Goal: Entertainment & Leisure: Consume media (video, audio)

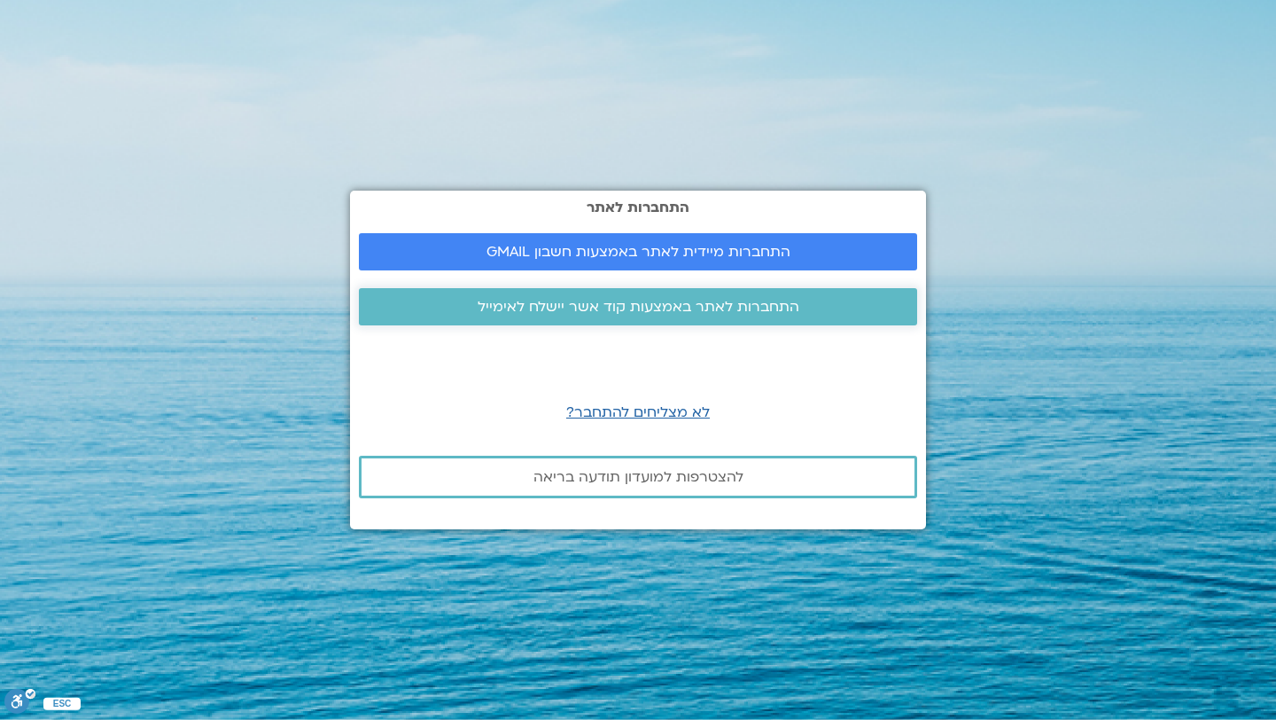
click at [595, 310] on span "התחברות לאתר באמצעות קוד אשר יישלח לאימייל" at bounding box center [639, 307] width 322 height 16
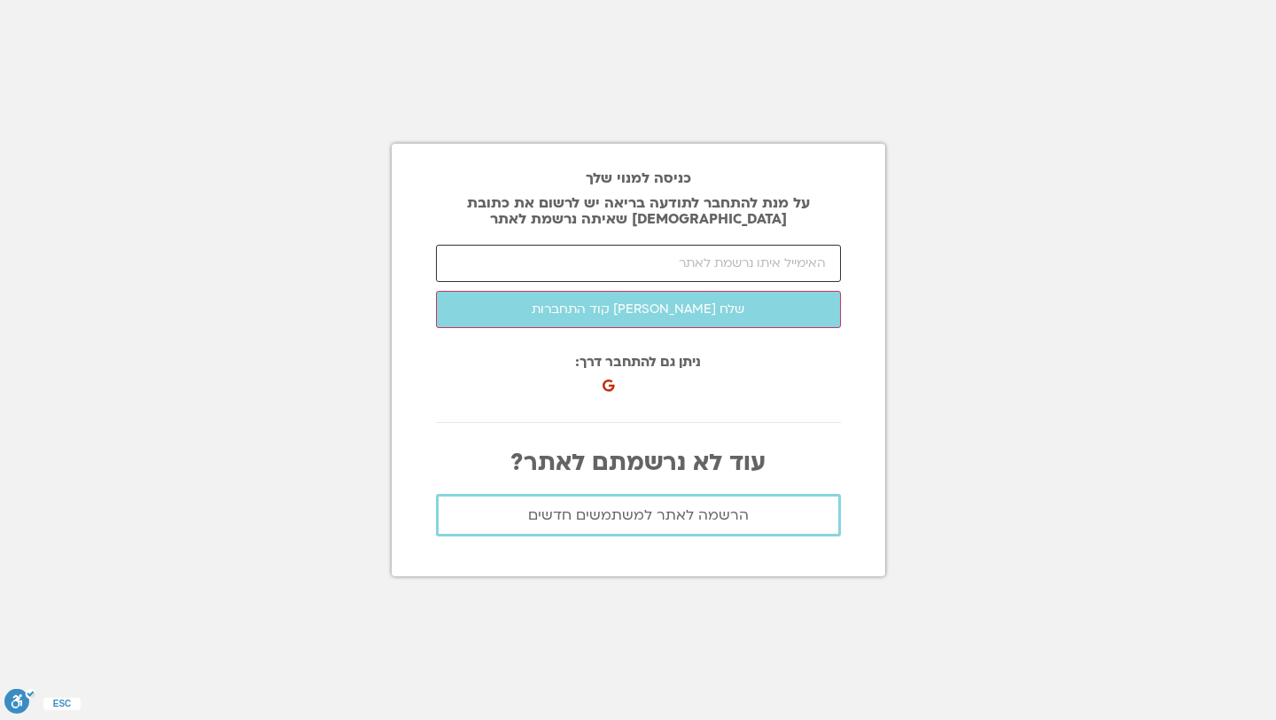
click at [618, 266] on input "email" at bounding box center [638, 263] width 405 height 37
type input "[EMAIL_ADDRESS][DOMAIN_NAME]"
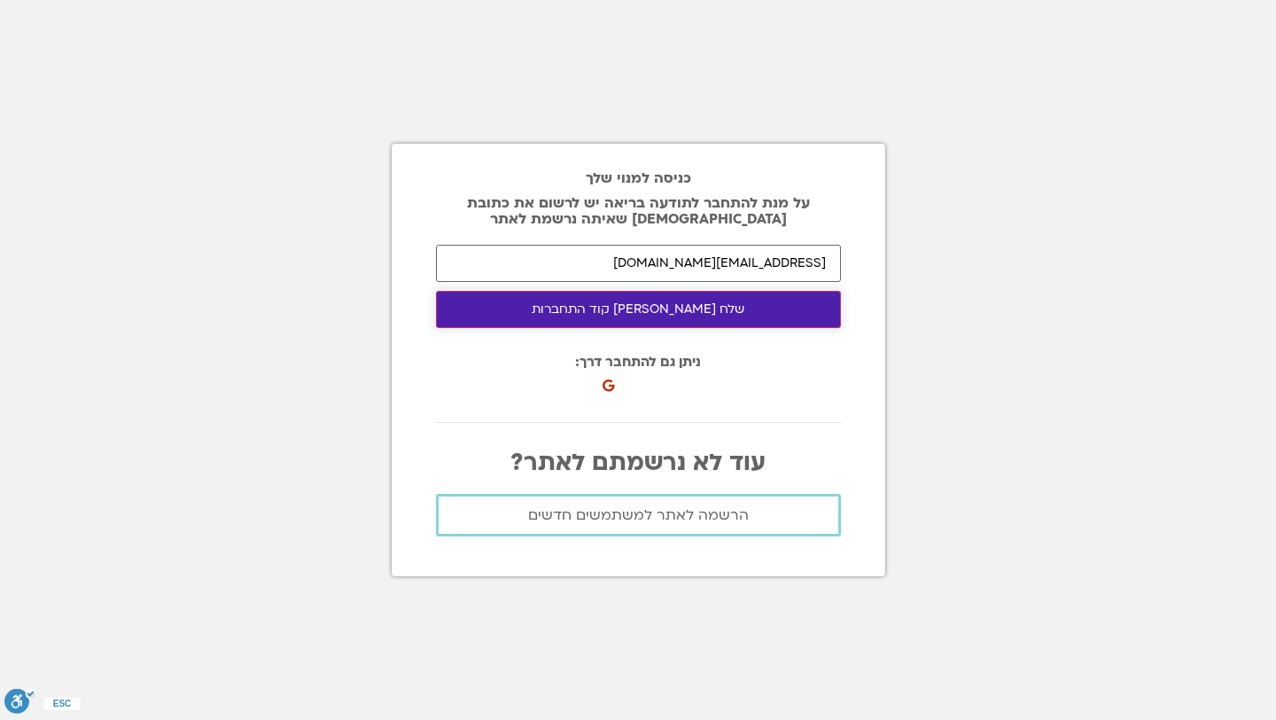
click at [620, 311] on button "שלח [PERSON_NAME] קוד התחברות" at bounding box center [638, 309] width 405 height 37
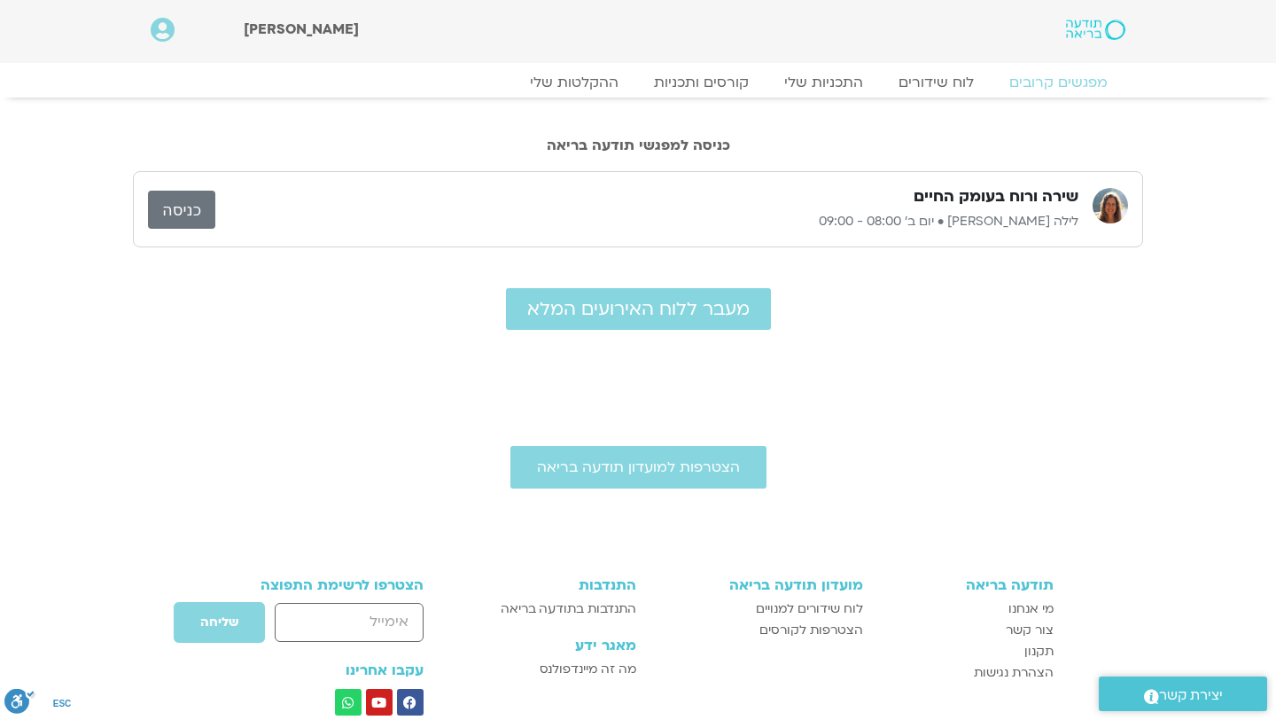
click at [562, 98] on div "מפגשים קרובים לוח שידורים התכניות שלי קורסים ותכניות ההקלטות שלי מפגשים קרובים …" at bounding box center [638, 87] width 993 height 31
click at [558, 81] on link "ההקלטות שלי" at bounding box center [574, 82] width 149 height 21
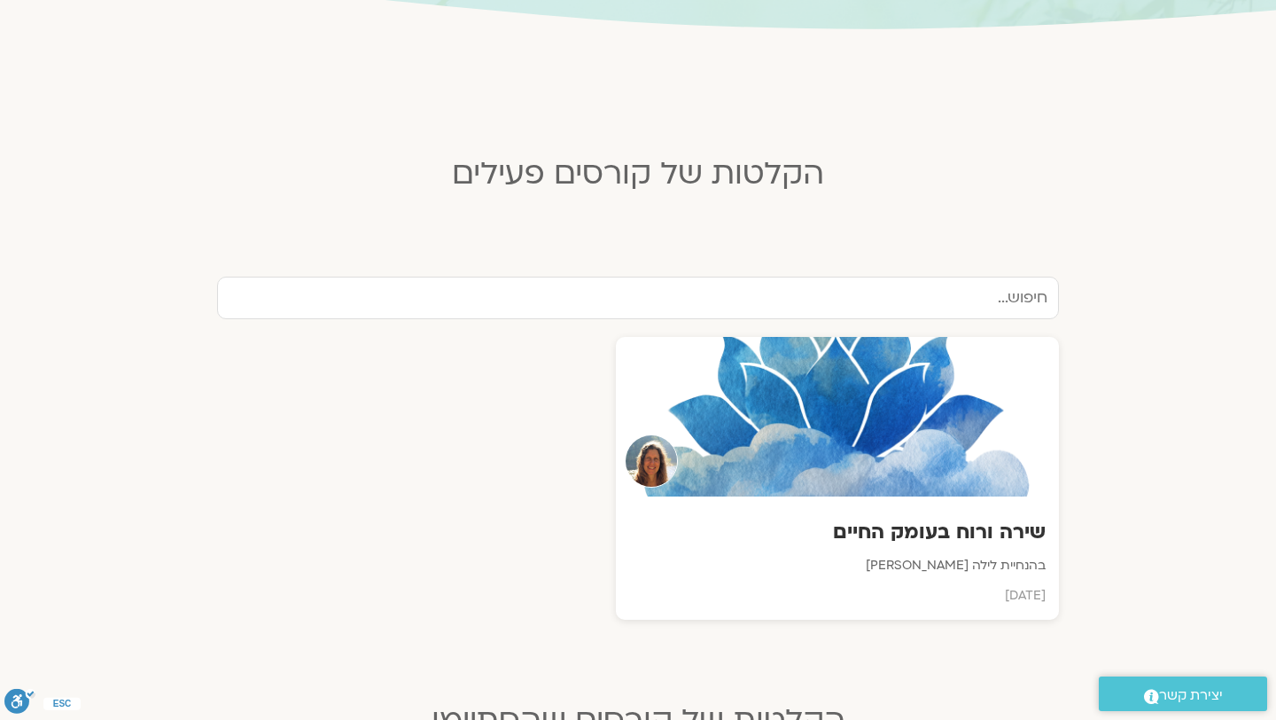
scroll to position [363, 0]
click at [737, 452] on div at bounding box center [838, 415] width 448 height 161
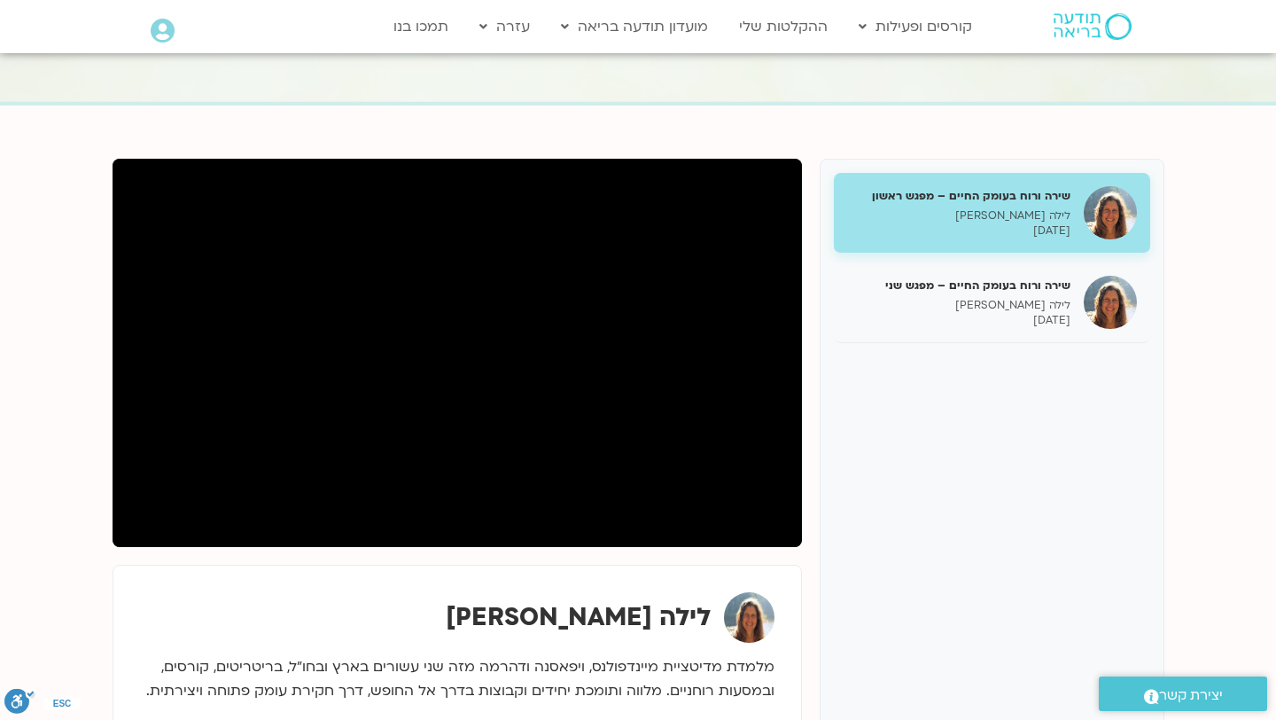
scroll to position [129, 0]
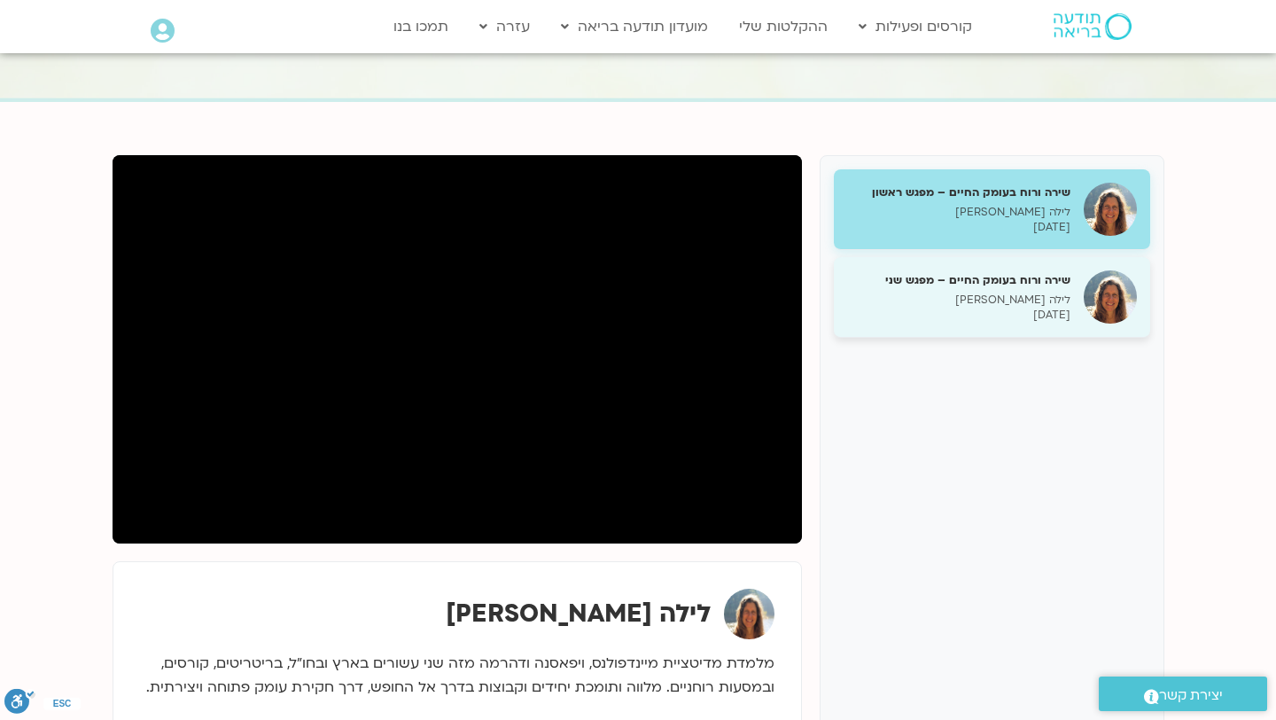
click at [923, 299] on p "לילה קמחי" at bounding box center [958, 299] width 223 height 15
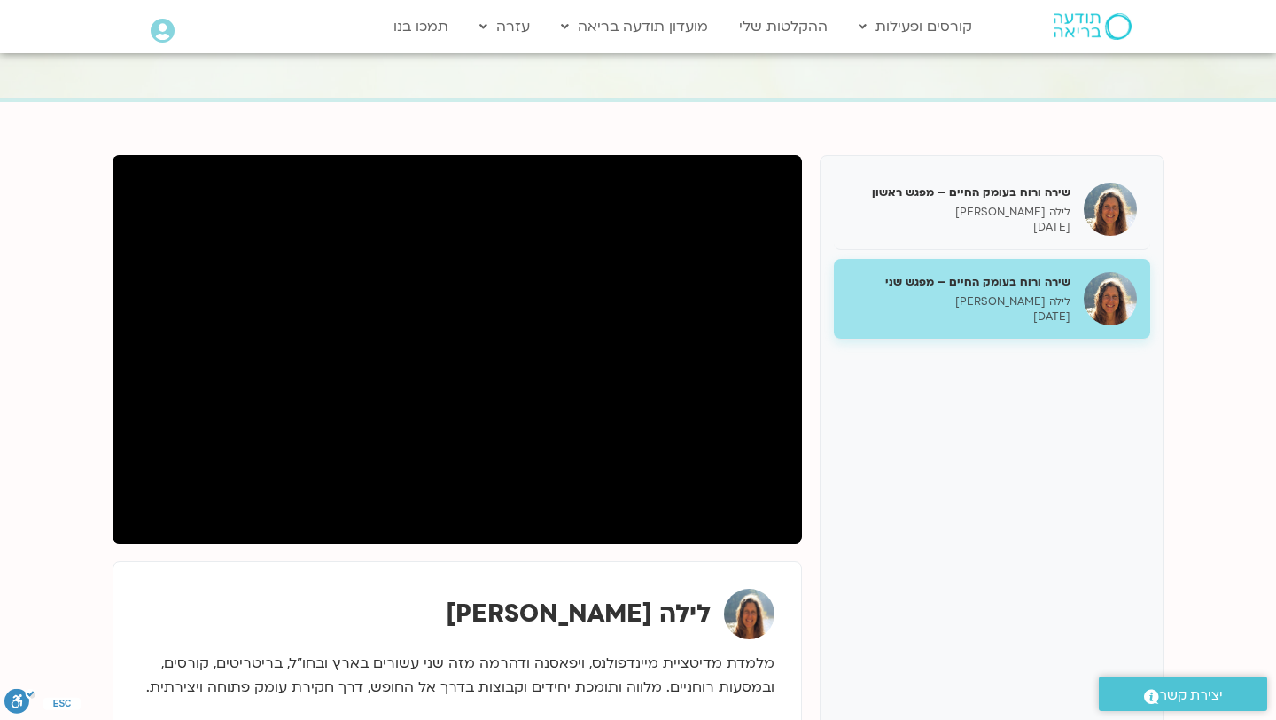
click at [1223, 131] on section "שירה ורוח בעומק החיים – מפגש ראשון לילה קמחי 14/09/2025 שירה ורוח בעומק החיים –…" at bounding box center [638, 474] width 1276 height 744
